Goal: Transaction & Acquisition: Purchase product/service

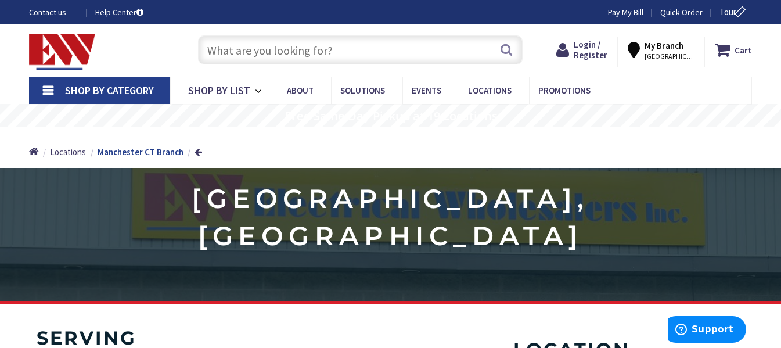
click at [222, 49] on input "text" at bounding box center [360, 49] width 325 height 29
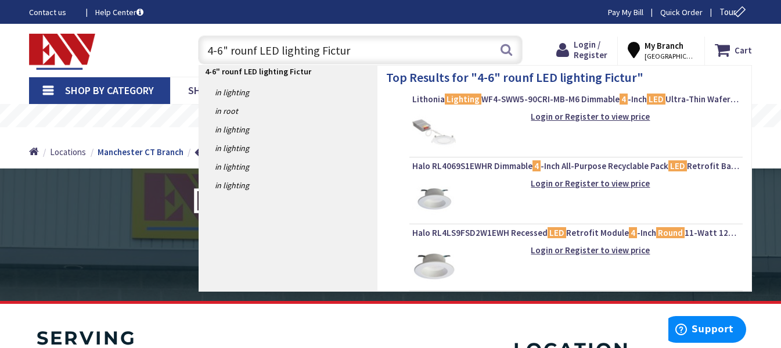
type input "4-6" rounf LED lighting Ficture"
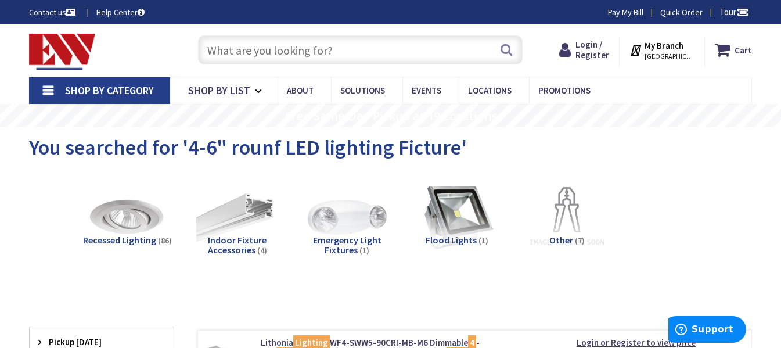
click at [211, 49] on input "text" at bounding box center [360, 49] width 325 height 29
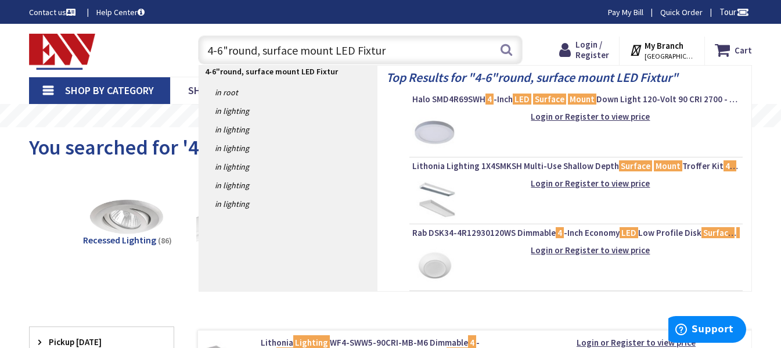
type input "4-6"round, surface mount LED Fixture"
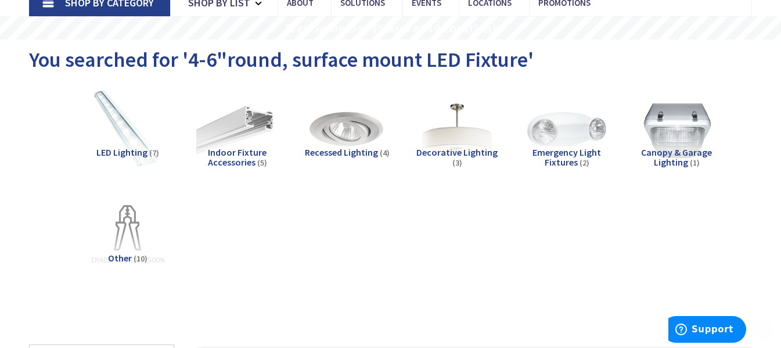
scroll to position [116, 0]
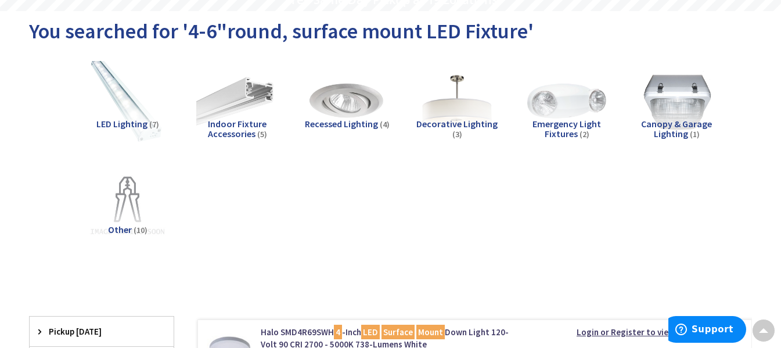
click at [128, 112] on img at bounding box center [127, 101] width 91 height 91
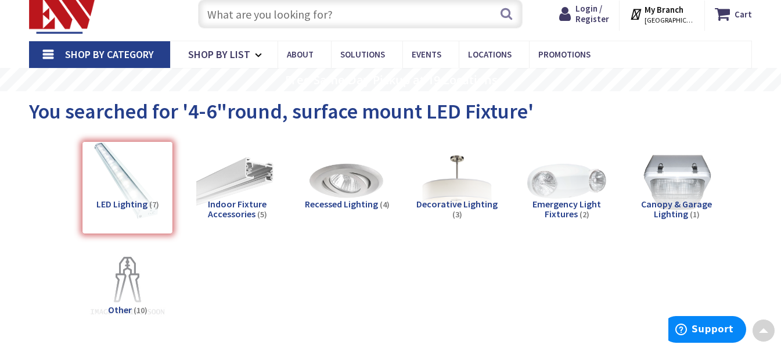
scroll to position [22, 0]
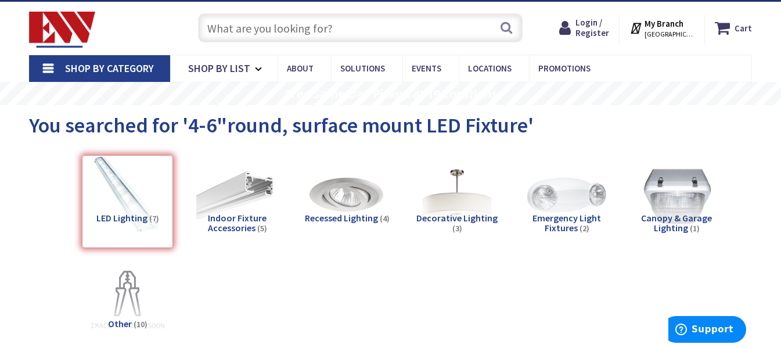
click at [228, 30] on input "text" at bounding box center [360, 27] width 325 height 29
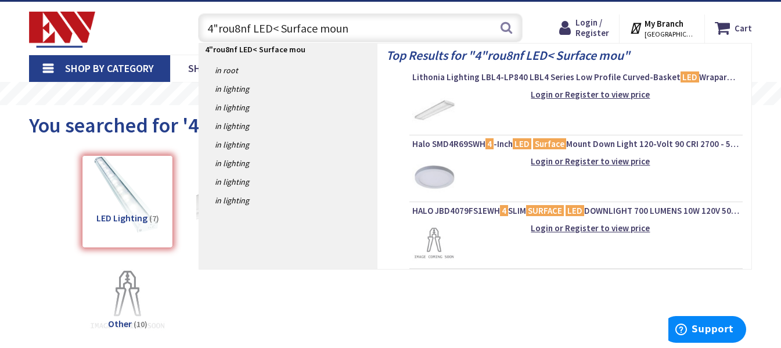
type input "4"rou8nf LED< Surface mount"
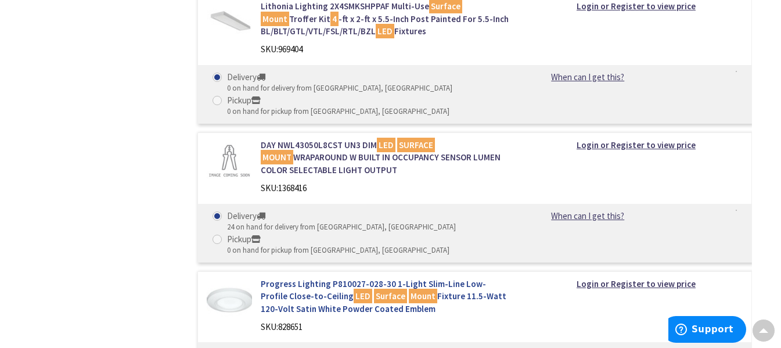
scroll to position [1452, 0]
